Goal: Navigation & Orientation: Find specific page/section

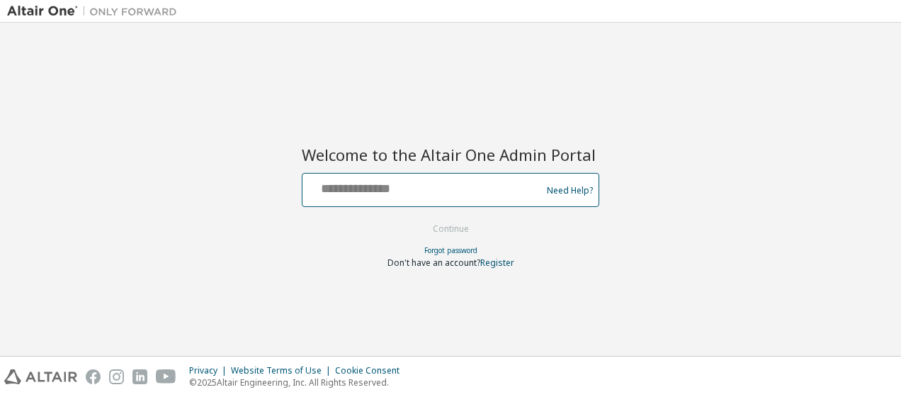
click at [331, 191] on input "text" at bounding box center [424, 186] width 232 height 21
click at [411, 183] on input "text" at bounding box center [424, 186] width 232 height 21
type input "**********"
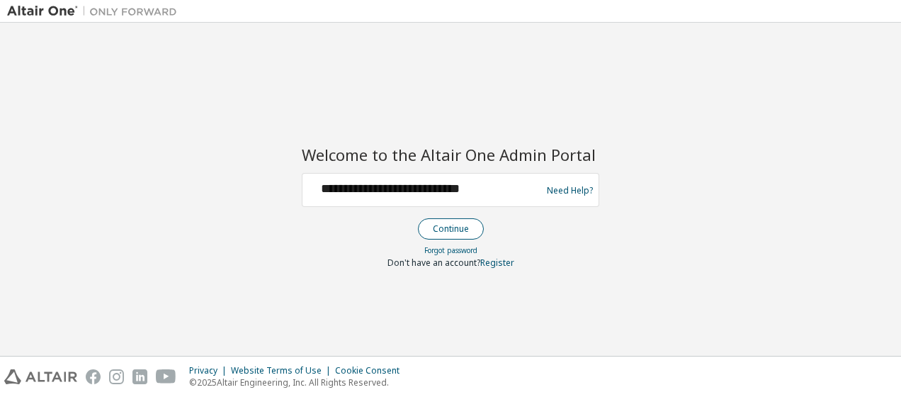
click at [449, 230] on button "Continue" at bounding box center [451, 228] width 66 height 21
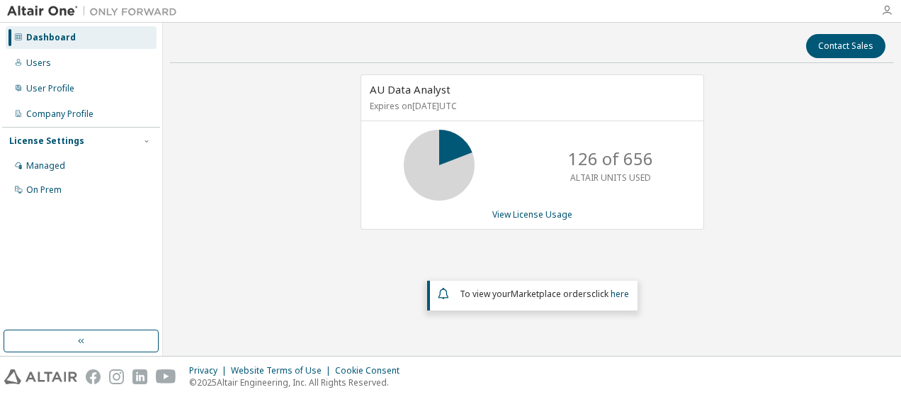
click at [887, 8] on icon "button" at bounding box center [886, 10] width 11 height 11
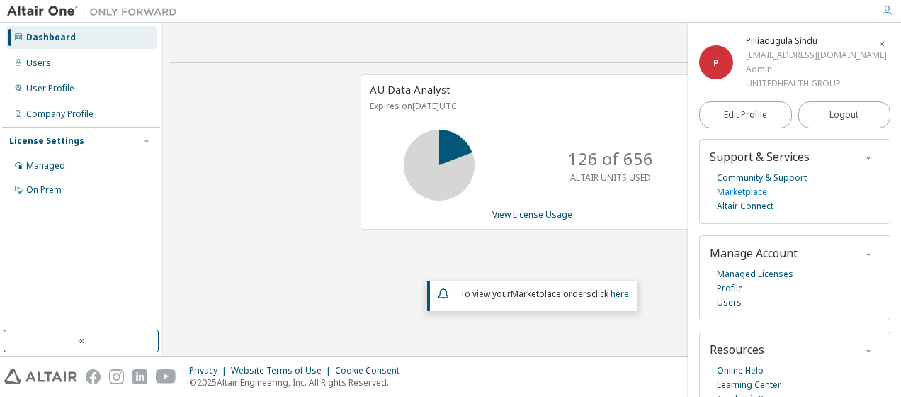
click at [744, 191] on link "Marketplace" at bounding box center [742, 192] width 50 height 14
